Goal: Register for event/course

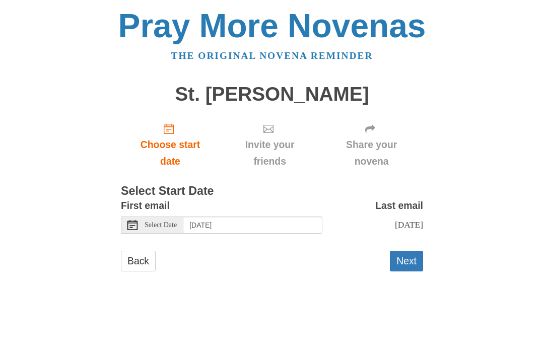
click at [408, 256] on button "Next" at bounding box center [406, 261] width 33 height 21
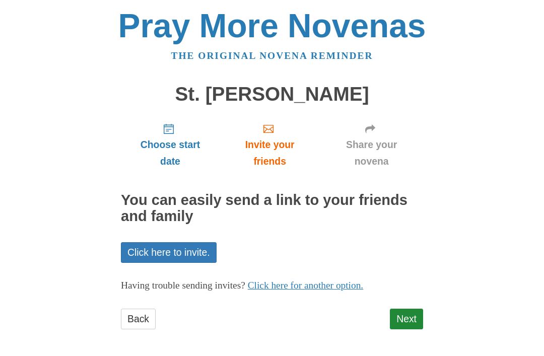
click at [177, 250] on link "Click here to invite." at bounding box center [169, 252] width 96 height 21
click at [170, 247] on link "Click here to invite." at bounding box center [169, 252] width 96 height 21
click at [181, 252] on link "Click here to invite." at bounding box center [169, 252] width 96 height 21
click at [417, 316] on link "Next" at bounding box center [406, 319] width 33 height 21
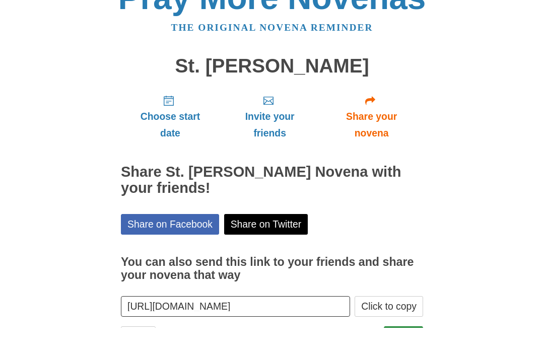
scroll to position [12, 0]
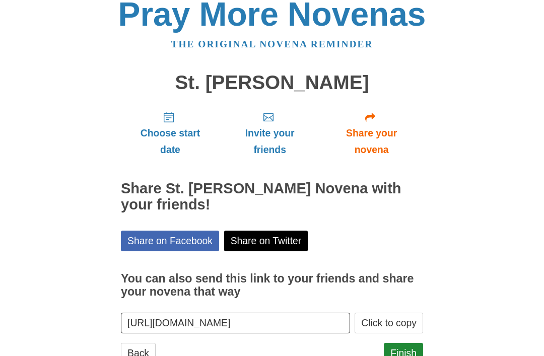
click at [406, 355] on link "Finish" at bounding box center [403, 353] width 39 height 21
